Goal: Use online tool/utility: Utilize a website feature to perform a specific function

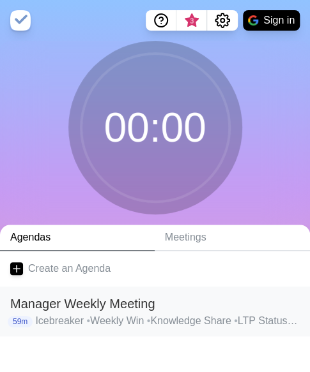
click at [144, 310] on h2 "Manager Weekly Meeting" at bounding box center [154, 303] width 289 height 19
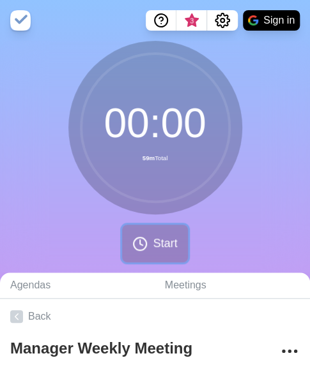
click at [159, 257] on button "Start" at bounding box center [154, 244] width 65 height 38
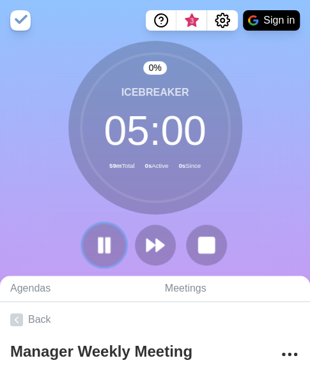
click at [104, 248] on icon at bounding box center [104, 245] width 22 height 22
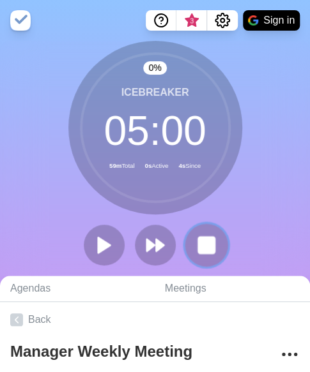
click at [208, 252] on rect at bounding box center [206, 245] width 16 height 16
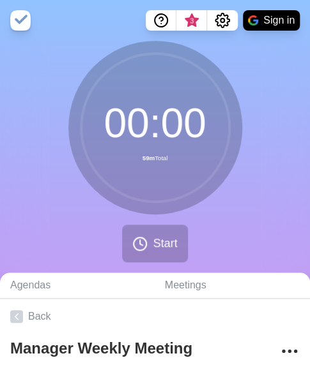
click at [269, 64] on div "00 : 00 59m Total Start" at bounding box center [155, 157] width 310 height 232
click at [157, 245] on span "Start" at bounding box center [165, 243] width 24 height 17
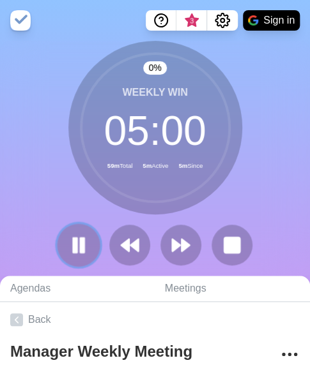
click at [73, 250] on rect at bounding box center [75, 245] width 4 height 14
click at [64, 250] on button at bounding box center [78, 244] width 43 height 43
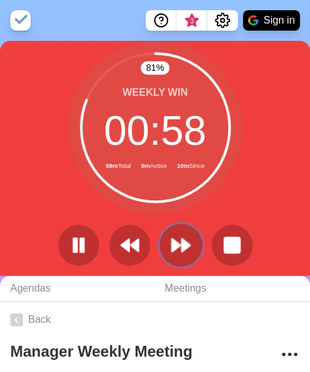
click at [168, 248] on button at bounding box center [180, 244] width 43 height 43
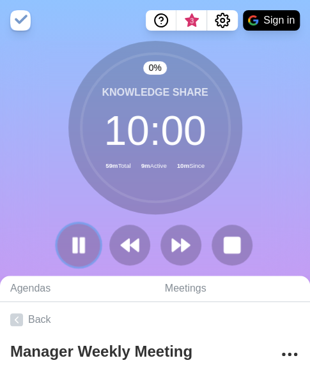
click at [69, 244] on icon at bounding box center [79, 245] width 22 height 22
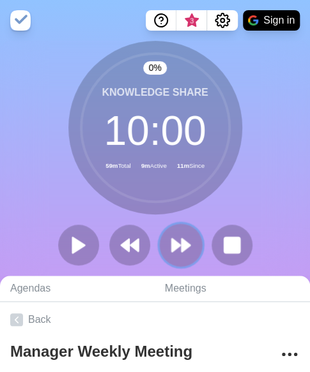
click at [179, 250] on icon at bounding box center [181, 245] width 22 height 22
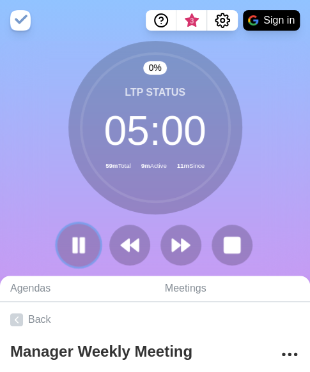
click at [80, 241] on rect at bounding box center [82, 245] width 4 height 14
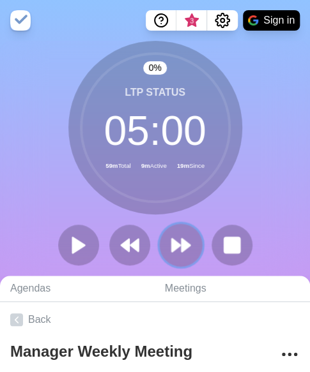
click at [177, 247] on polygon at bounding box center [176, 245] width 8 height 13
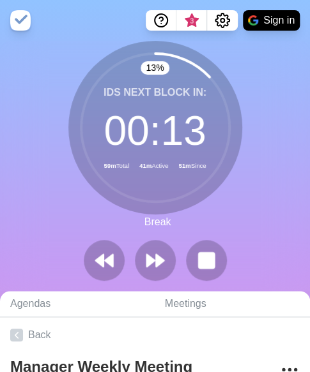
click at [280, 240] on div "13 % IDS Next block in: 00 : 13 59m Total 41m Active 51m Since Break" at bounding box center [155, 166] width 310 height 250
click at [206, 260] on rect at bounding box center [206, 260] width 16 height 16
